Goal: Find specific page/section: Find specific page/section

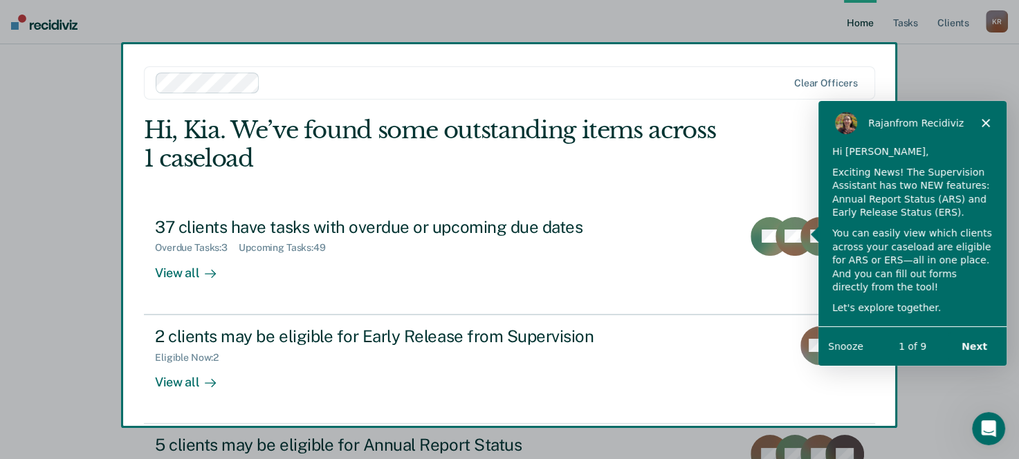
click at [979, 345] on button "Next" at bounding box center [973, 346] width 53 height 28
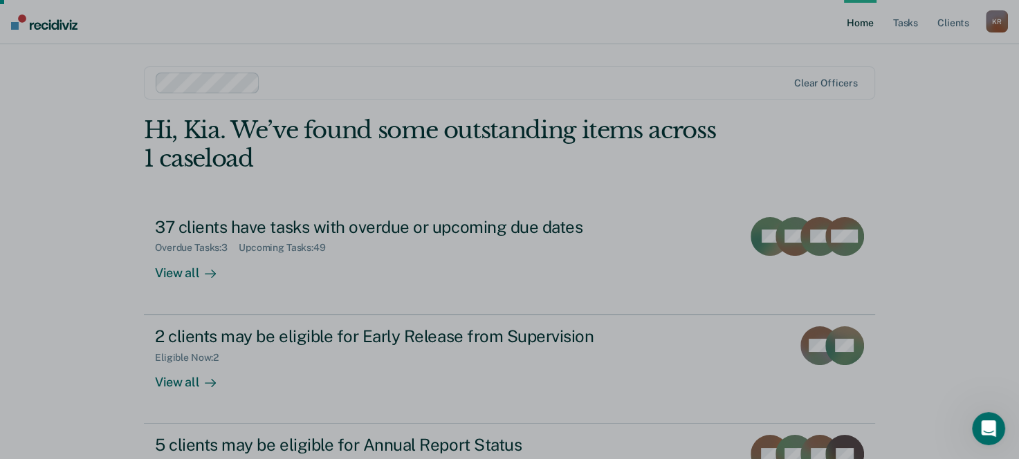
click at [866, 107] on div "Product tour overlay" at bounding box center [509, 229] width 1019 height 459
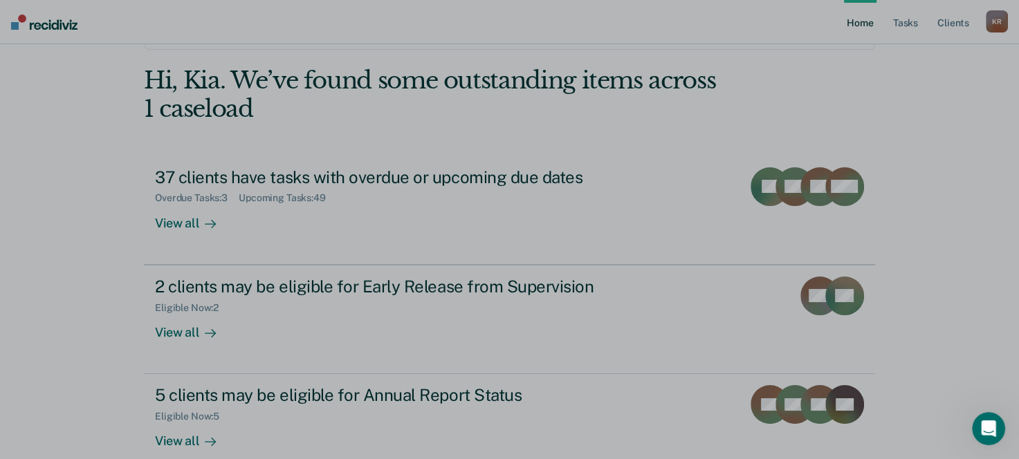
scroll to position [73, 0]
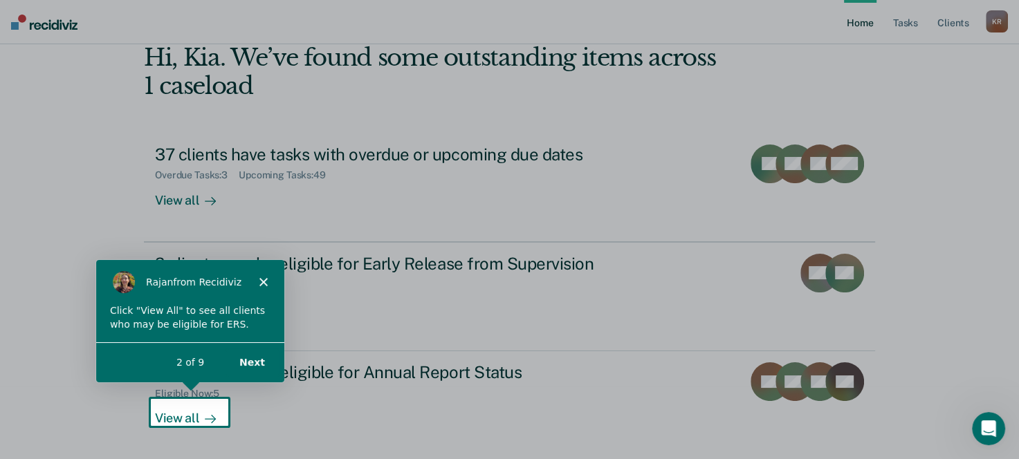
click at [164, 415] on div "Product tour overlay" at bounding box center [509, 229] width 1019 height 459
click at [253, 363] on button "Next" at bounding box center [250, 362] width 53 height 28
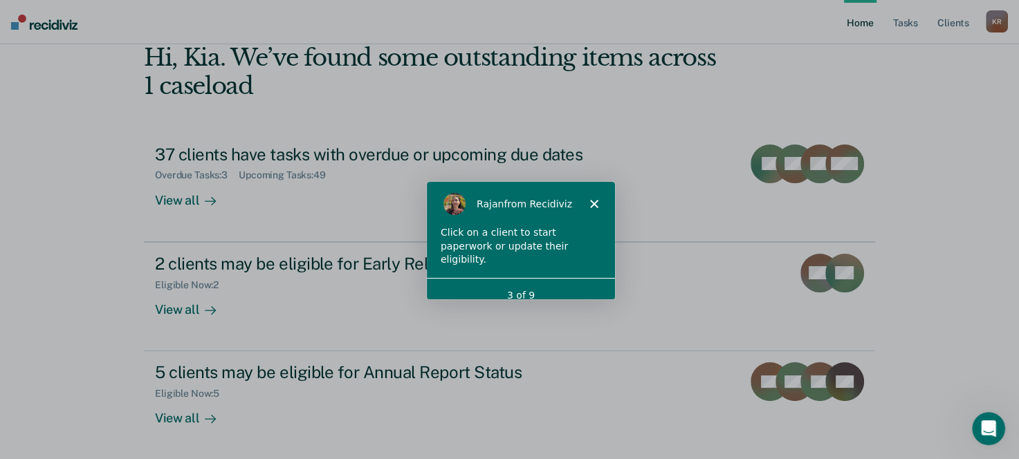
scroll to position [0, 0]
click at [592, 201] on icon "Close" at bounding box center [593, 203] width 8 height 8
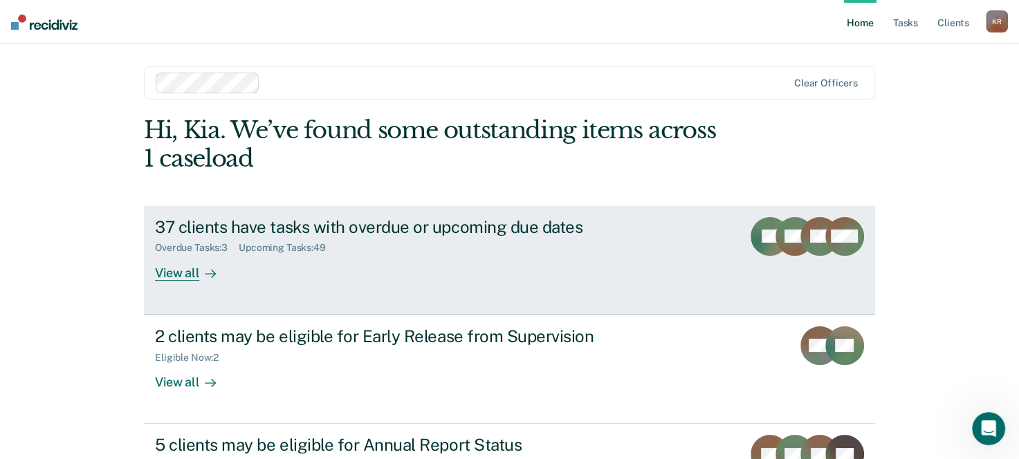
scroll to position [69, 0]
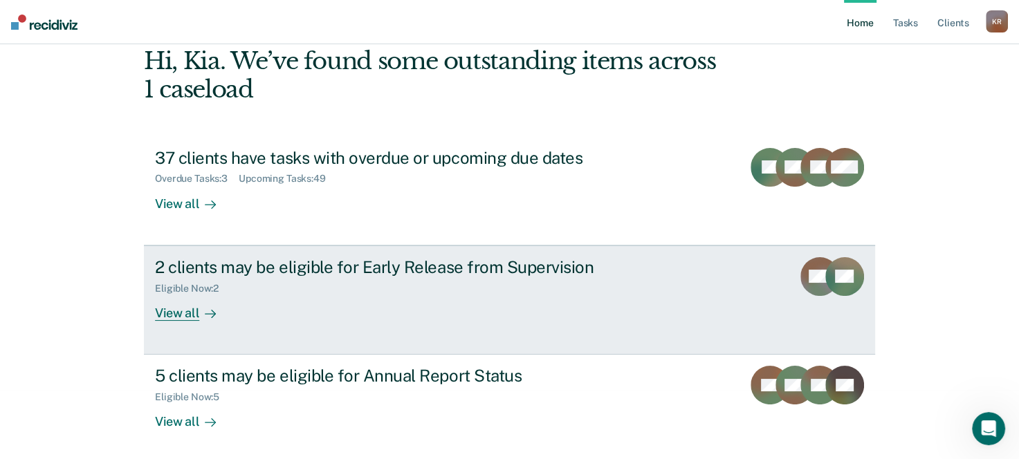
click at [163, 311] on div "View all" at bounding box center [194, 307] width 78 height 27
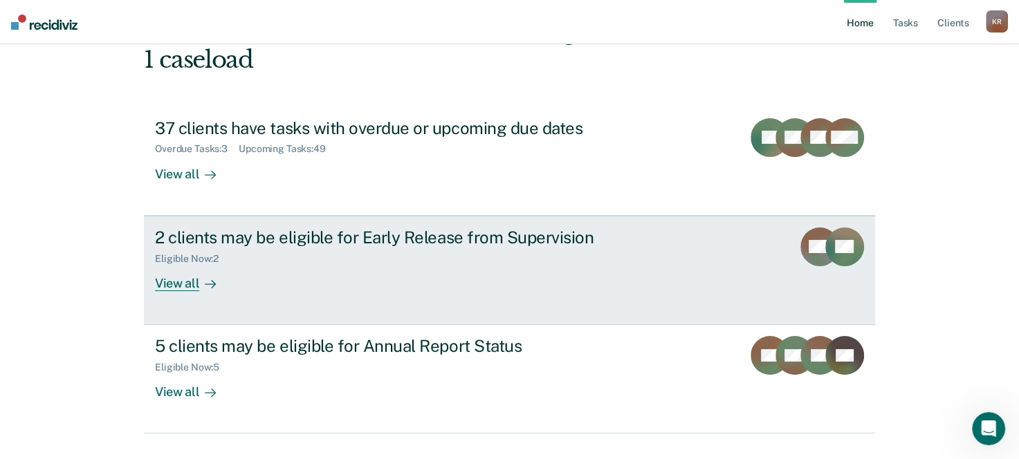
scroll to position [128, 0]
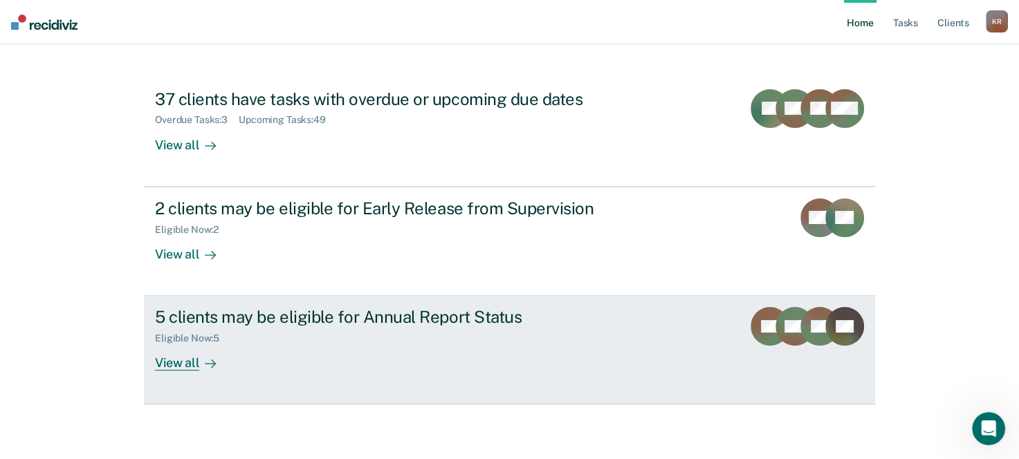
click at [179, 366] on div "View all" at bounding box center [194, 358] width 78 height 27
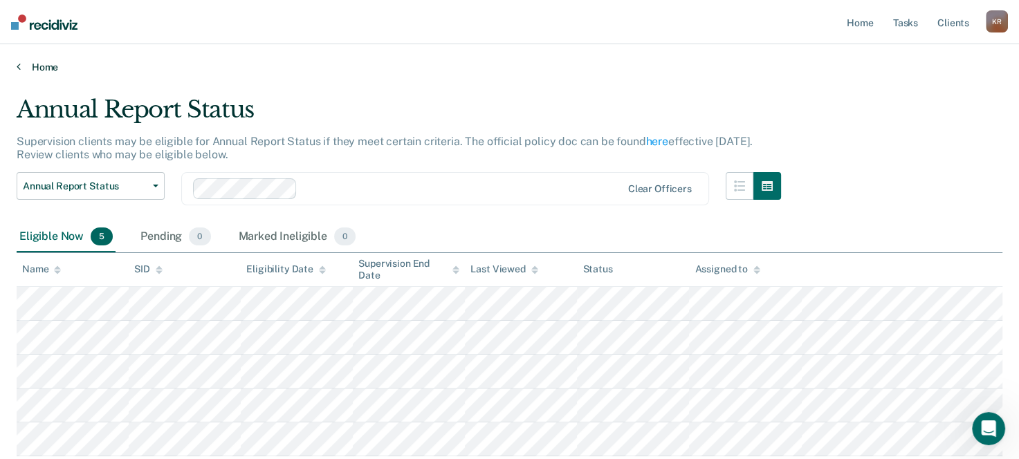
click at [21, 64] on link "Home" at bounding box center [510, 67] width 986 height 12
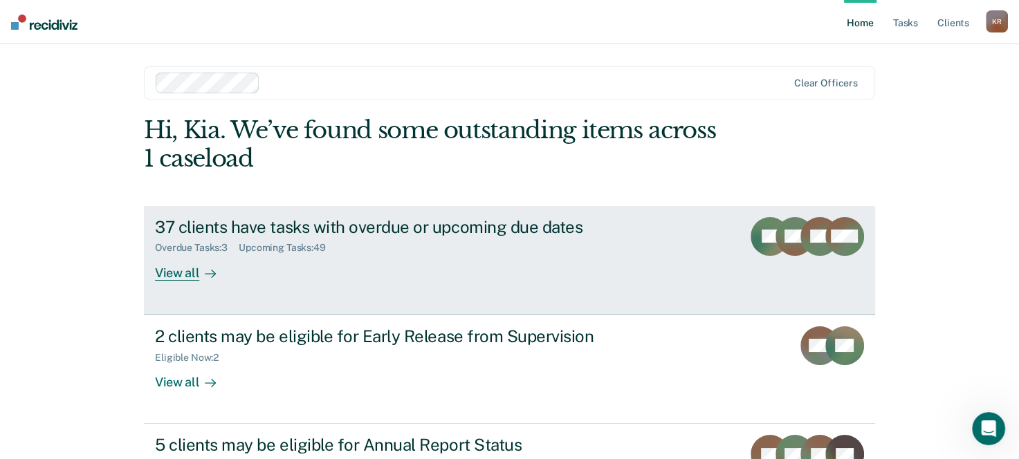
click at [174, 274] on div "View all" at bounding box center [194, 267] width 78 height 27
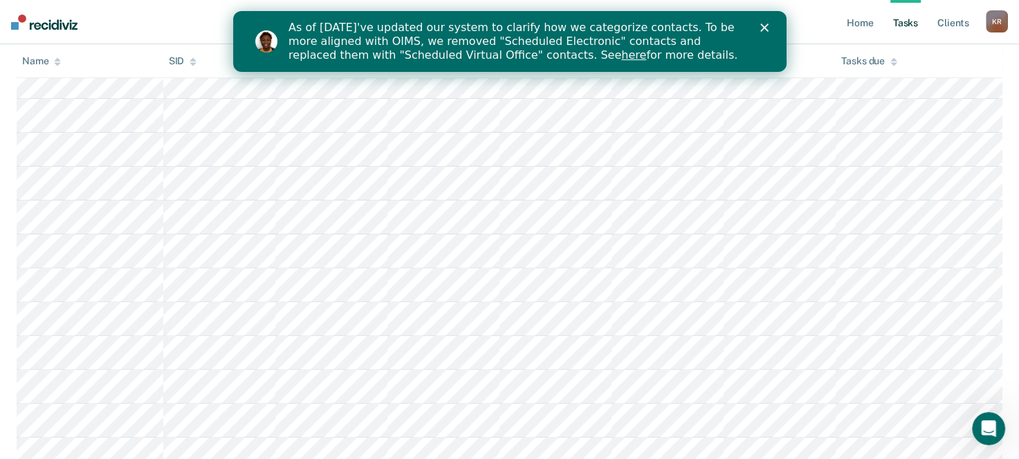
scroll to position [415, 0]
